Goal: Transaction & Acquisition: Download file/media

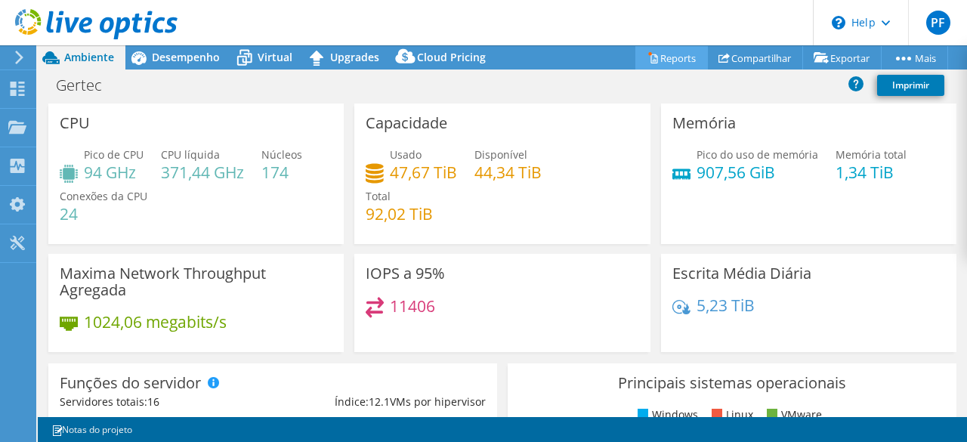
select select "USD"
click at [757, 60] on link "Compartilhar" at bounding box center [755, 57] width 96 height 23
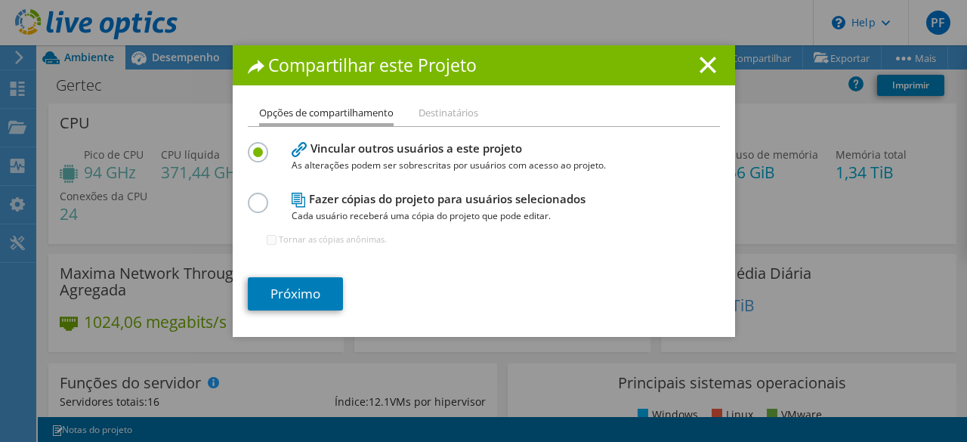
click at [258, 196] on label at bounding box center [261, 195] width 26 height 4
click at [0, 0] on input "radio" at bounding box center [0, 0] width 0 height 0
click at [286, 291] on link "Próximo" at bounding box center [295, 293] width 95 height 33
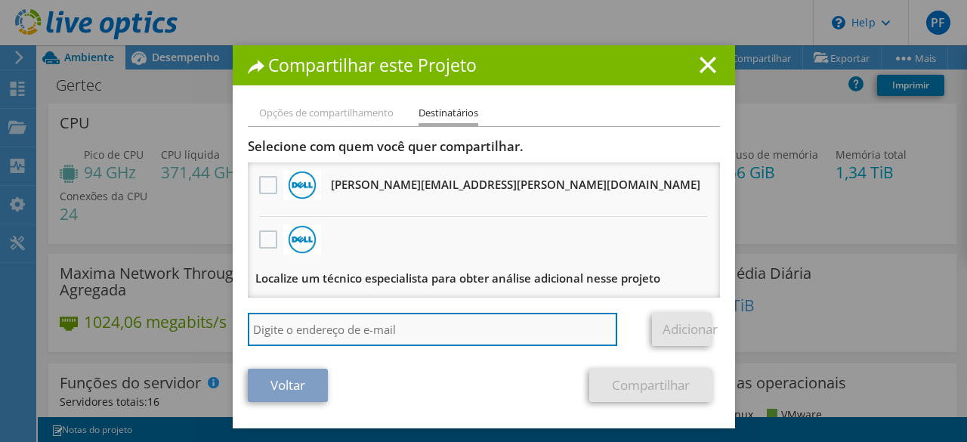
click at [381, 323] on input "search" at bounding box center [433, 329] width 370 height 33
type input "paulo.ferreiira22@outlook.com"
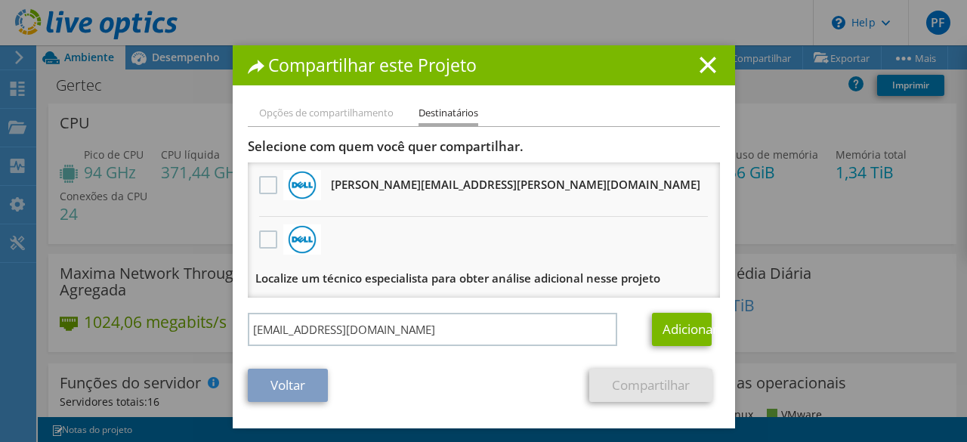
click at [336, 116] on li "Opções de compartilhamento" at bounding box center [326, 113] width 135 height 19
click at [710, 63] on h1 "Compartilhar este Projeto" at bounding box center [484, 65] width 472 height 17
click at [700, 60] on icon at bounding box center [708, 65] width 17 height 17
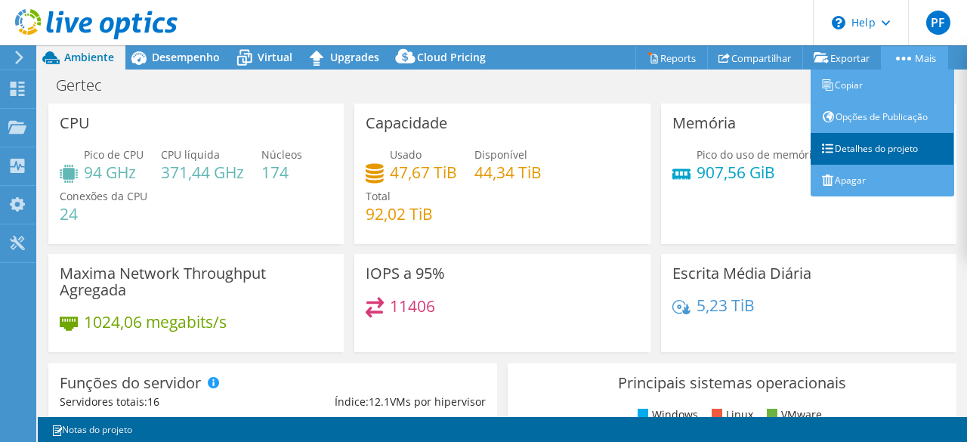
click at [865, 143] on link "Detalhes do projeto" at bounding box center [883, 149] width 144 height 32
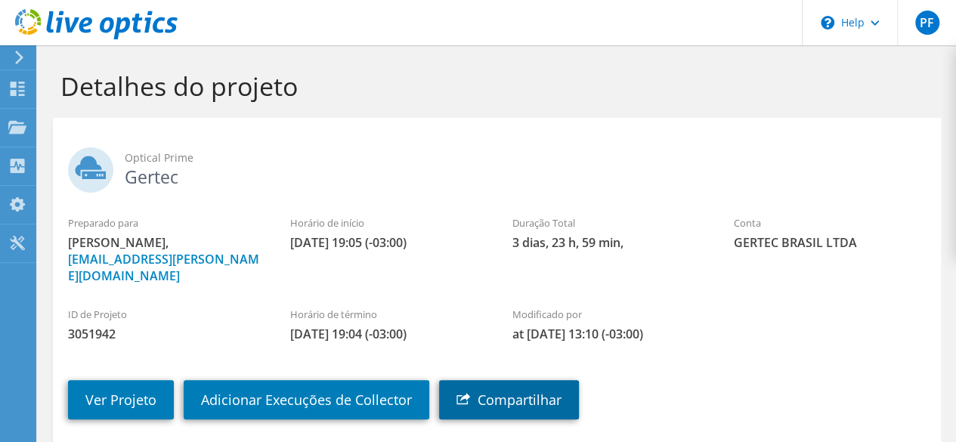
click at [493, 380] on link "Compartilhar" at bounding box center [509, 399] width 140 height 39
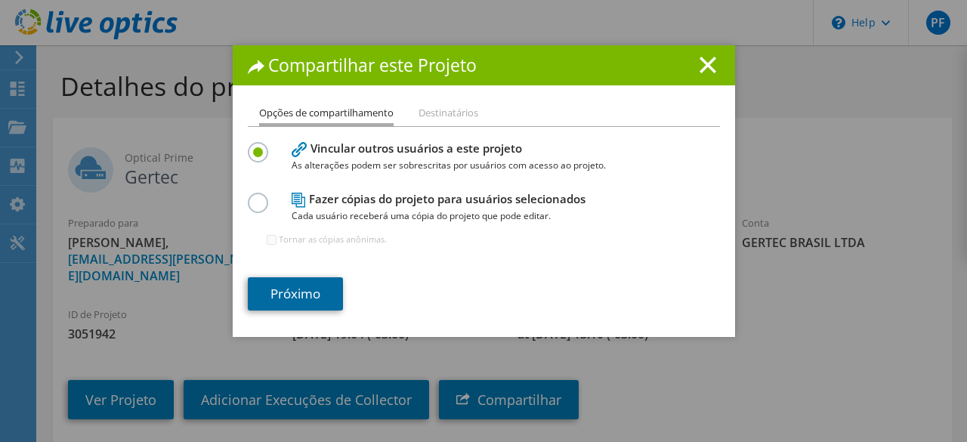
click at [284, 289] on link "Próximo" at bounding box center [295, 293] width 95 height 33
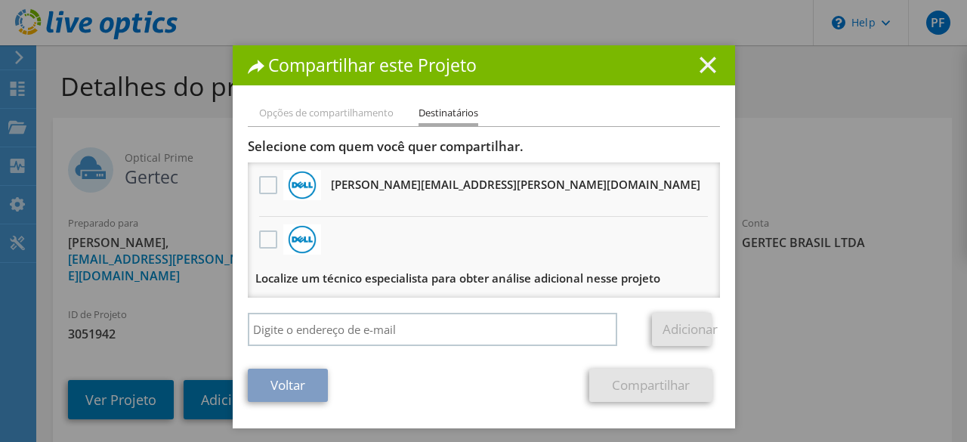
click at [700, 57] on icon at bounding box center [708, 65] width 17 height 17
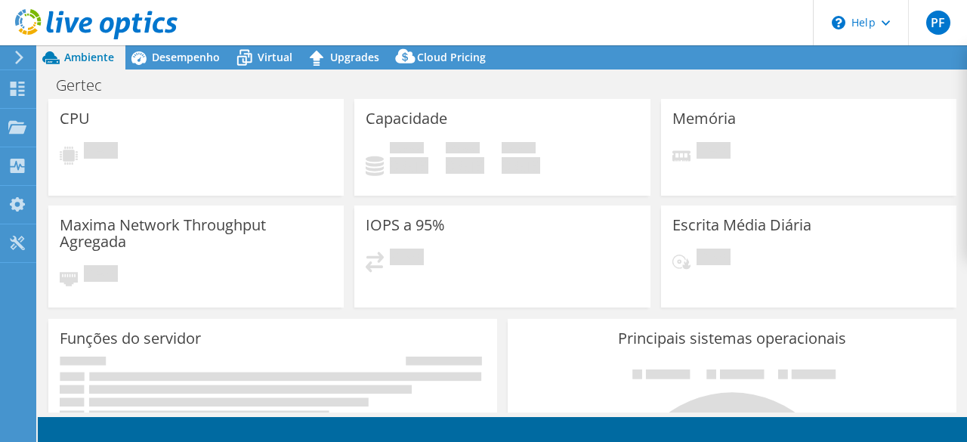
select select "USD"
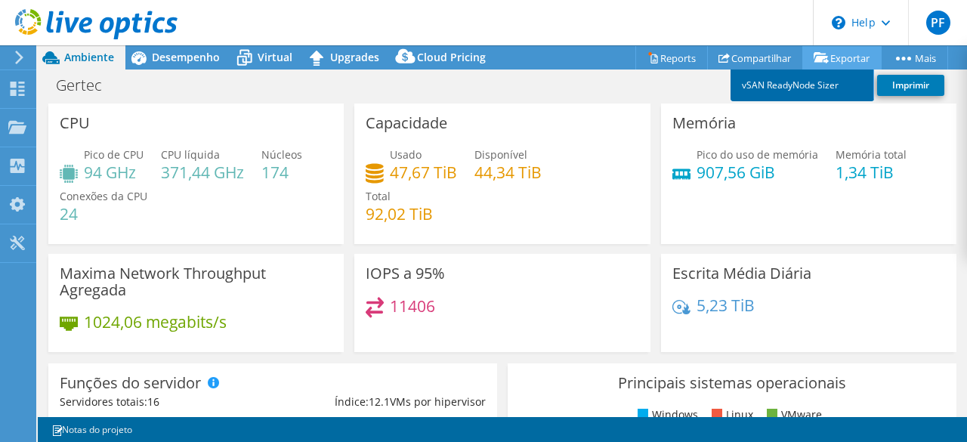
click at [810, 79] on link "vSAN ReadyNode Sizer" at bounding box center [803, 86] width 144 height 32
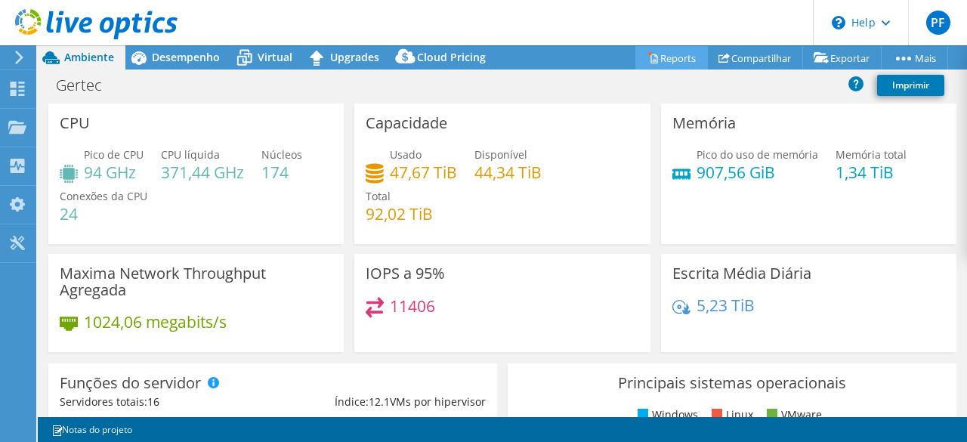
click at [676, 51] on link "Reports" at bounding box center [672, 57] width 73 height 23
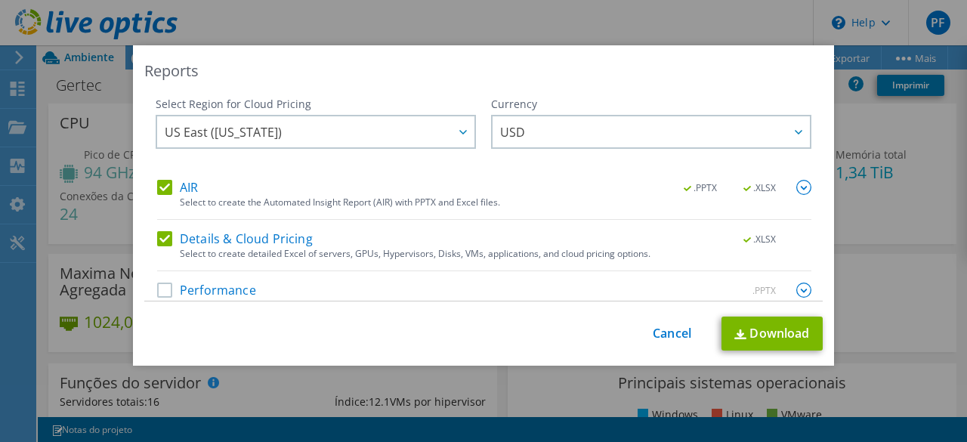
scroll to position [20, 0]
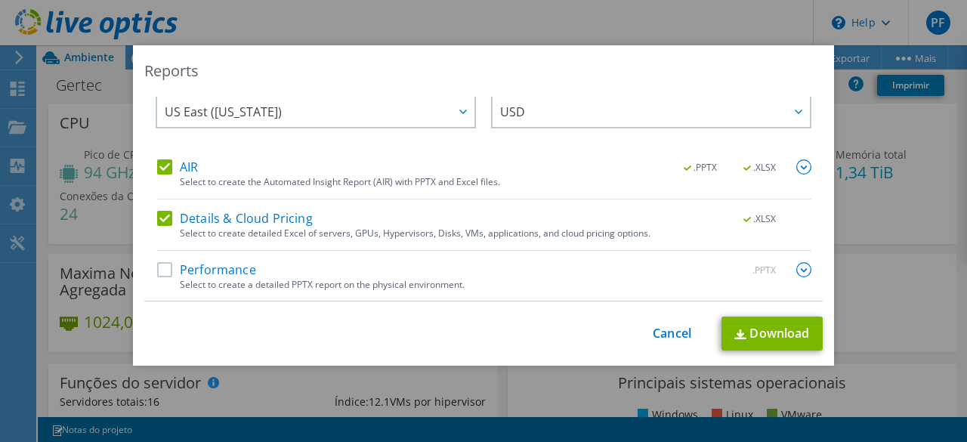
click at [164, 268] on label "Performance" at bounding box center [206, 269] width 99 height 15
click at [0, 0] on input "Performance" at bounding box center [0, 0] width 0 height 0
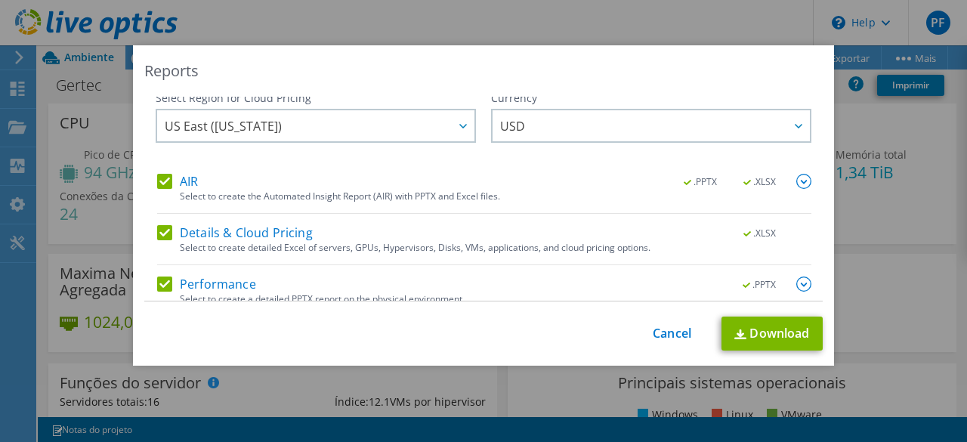
scroll to position [0, 0]
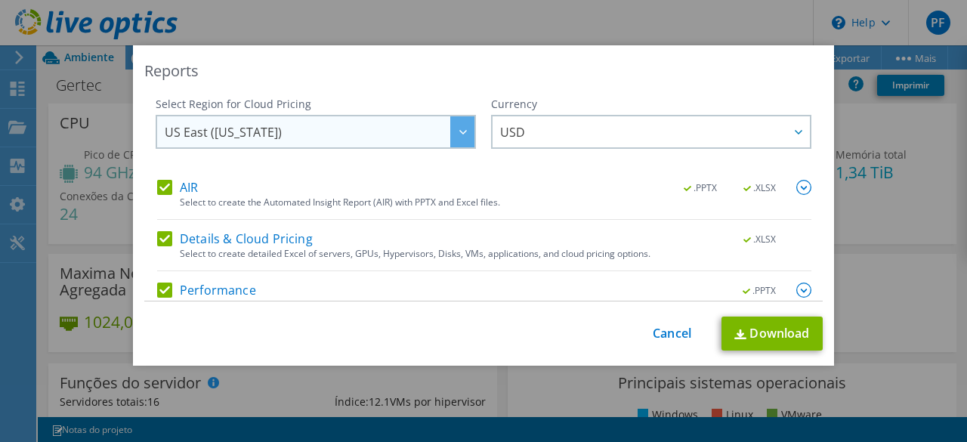
click at [453, 138] on div at bounding box center [462, 131] width 24 height 31
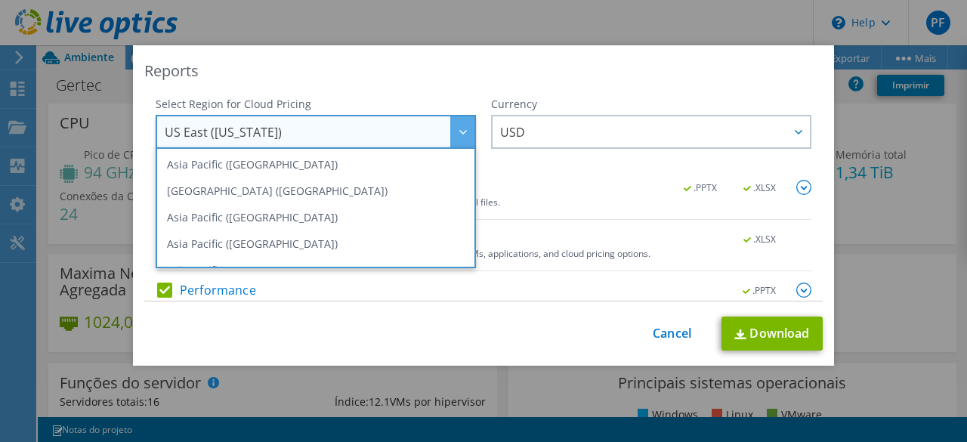
click at [453, 138] on div at bounding box center [462, 131] width 24 height 31
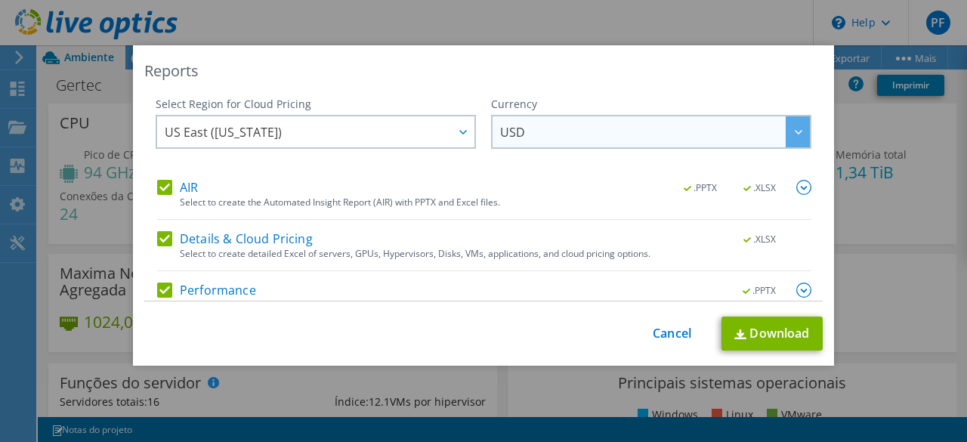
click at [786, 142] on div at bounding box center [798, 131] width 24 height 31
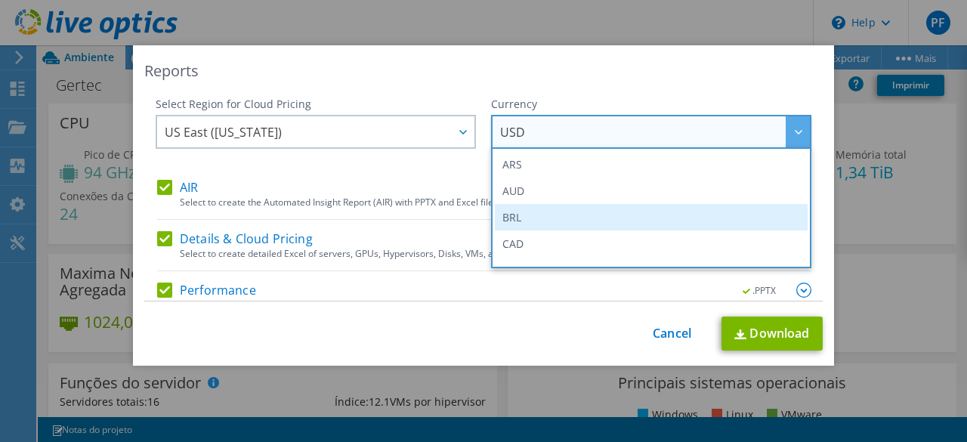
click at [518, 208] on li "BRL" at bounding box center [651, 217] width 313 height 26
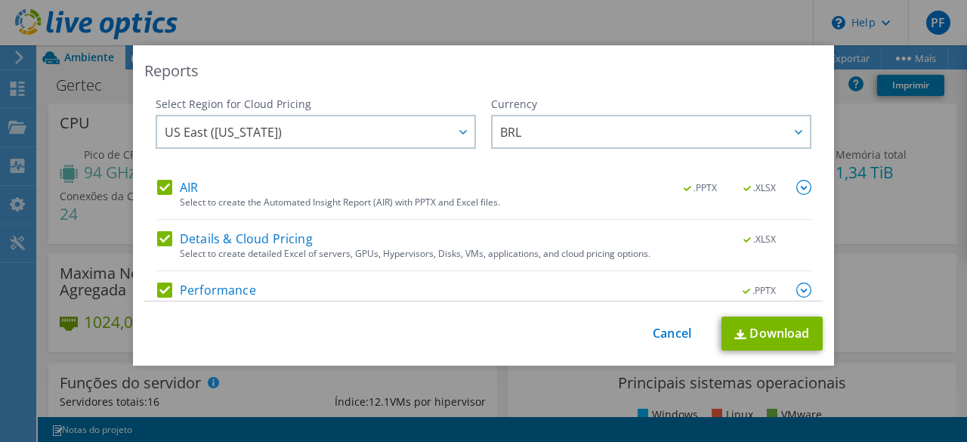
click at [373, 337] on div "This process may take a while, please wait... Cancel Download" at bounding box center [483, 334] width 679 height 34
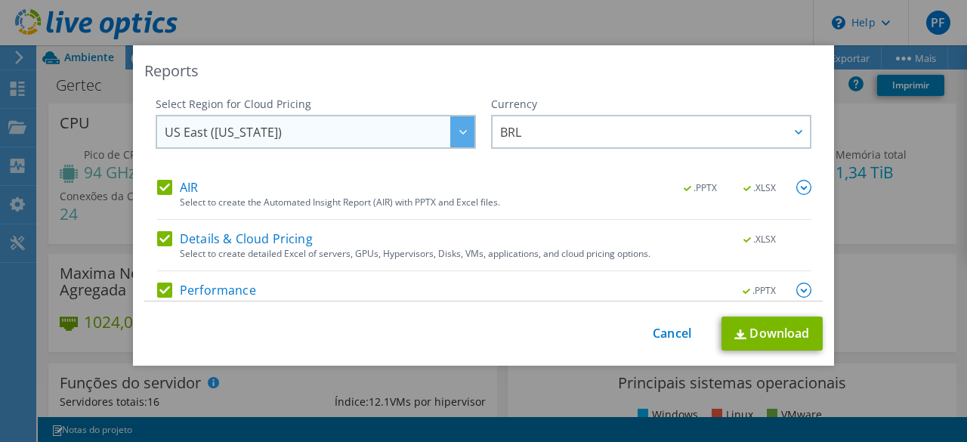
click at [450, 147] on div at bounding box center [462, 131] width 24 height 31
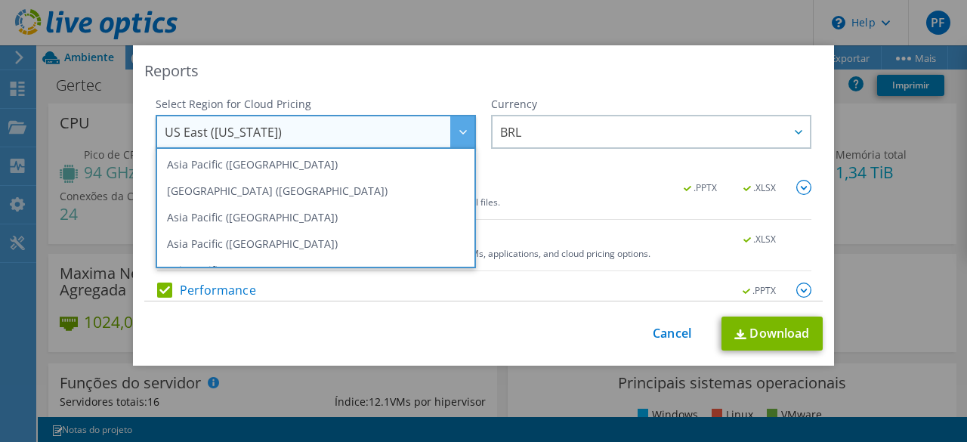
click at [381, 75] on div "Reports" at bounding box center [483, 70] width 679 height 21
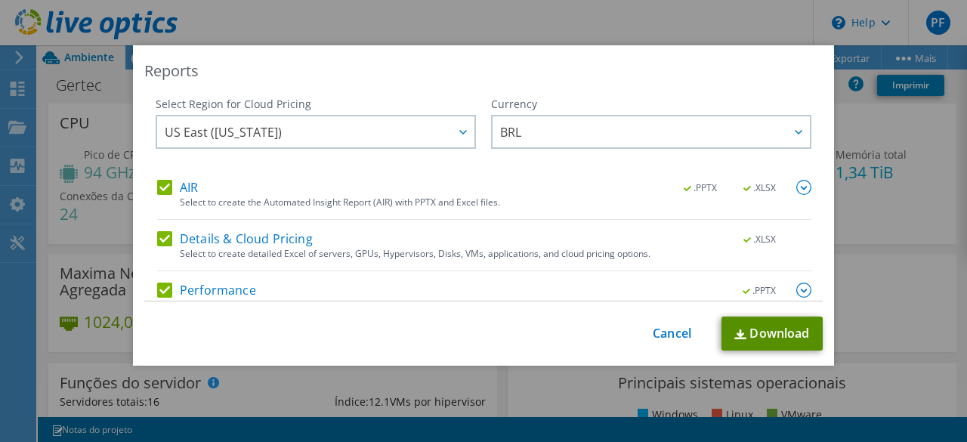
click at [759, 333] on link "Download" at bounding box center [772, 334] width 101 height 34
